Goal: Task Accomplishment & Management: Manage account settings

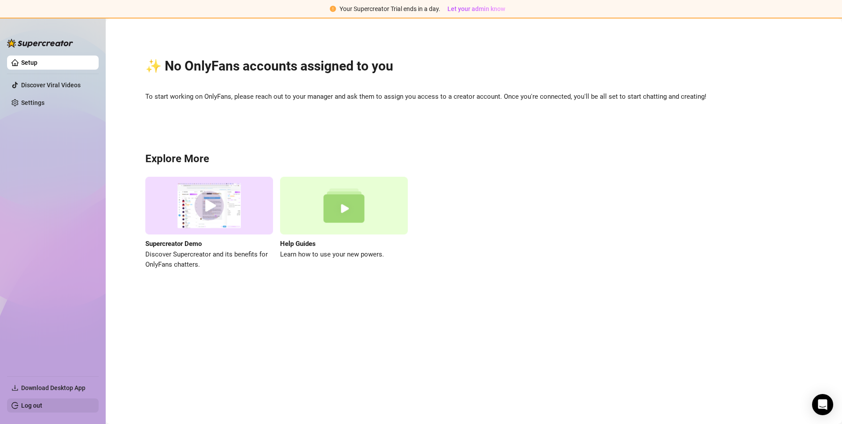
click at [30, 402] on link "Log out" at bounding box center [31, 405] width 21 height 7
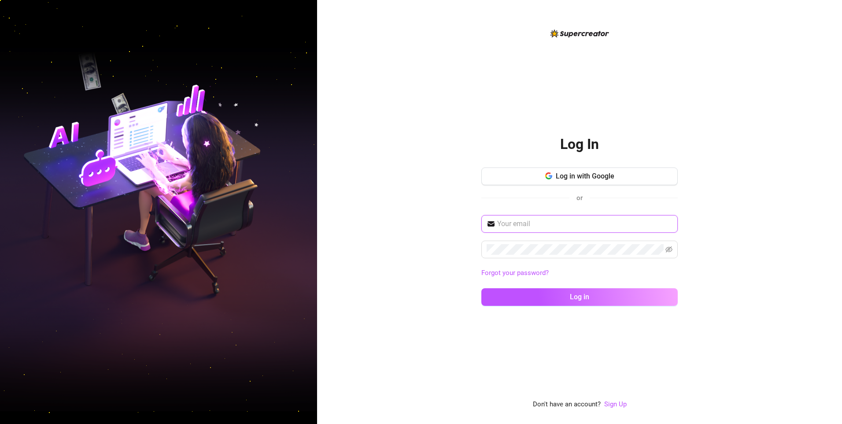
click at [536, 218] on span at bounding box center [579, 224] width 196 height 18
click at [537, 222] on input "text" at bounding box center [584, 223] width 175 height 11
type input "jerick23constantino@gmail.com"
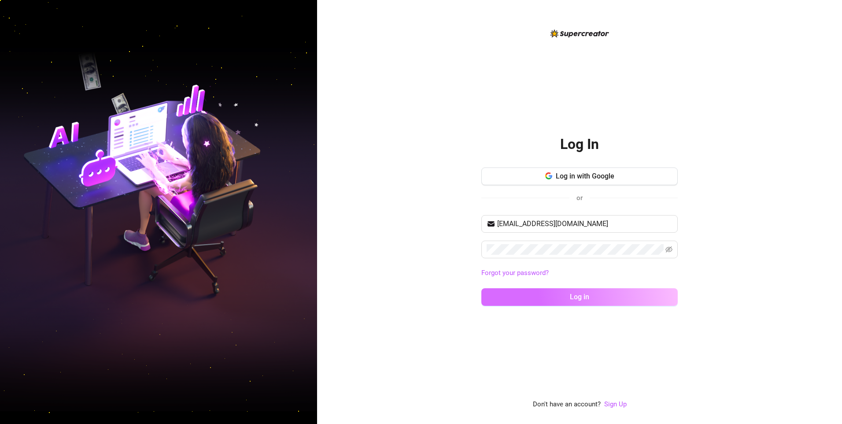
click at [525, 296] on button "Log in" at bounding box center [579, 297] width 196 height 18
